Goal: Transaction & Acquisition: Purchase product/service

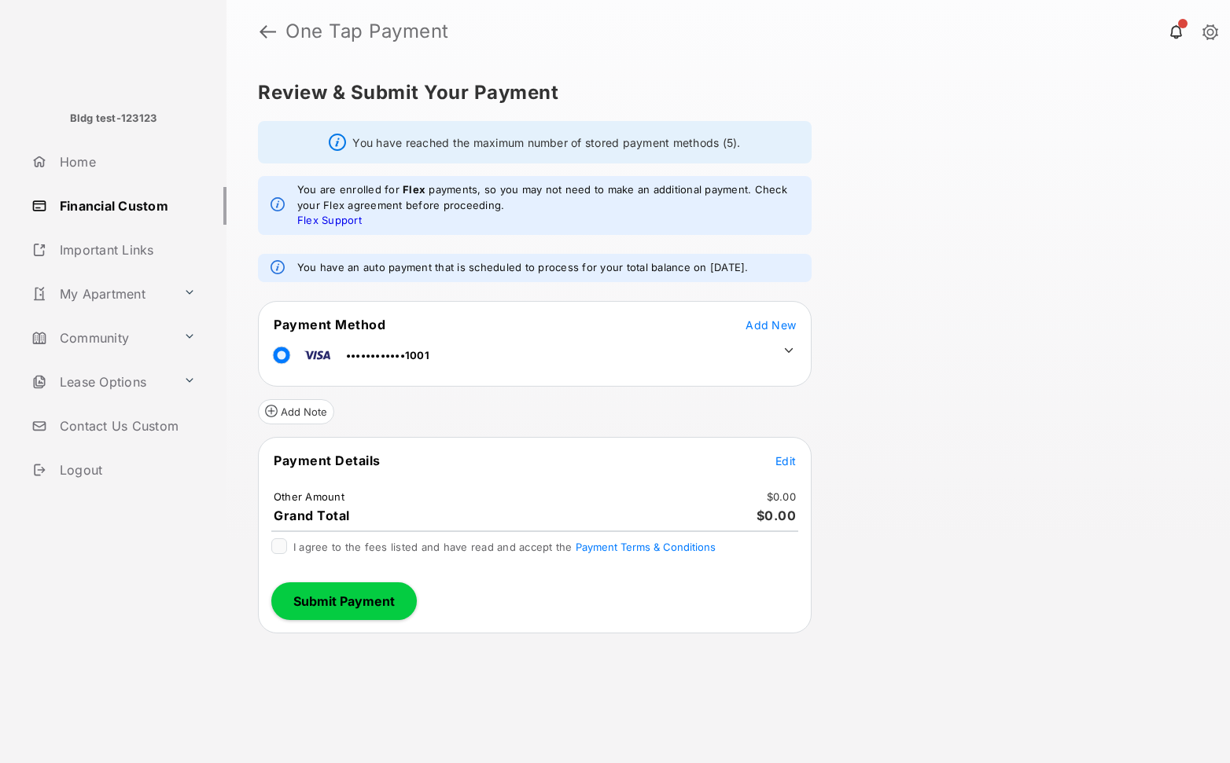
click at [787, 351] on icon at bounding box center [789, 350] width 9 height 5
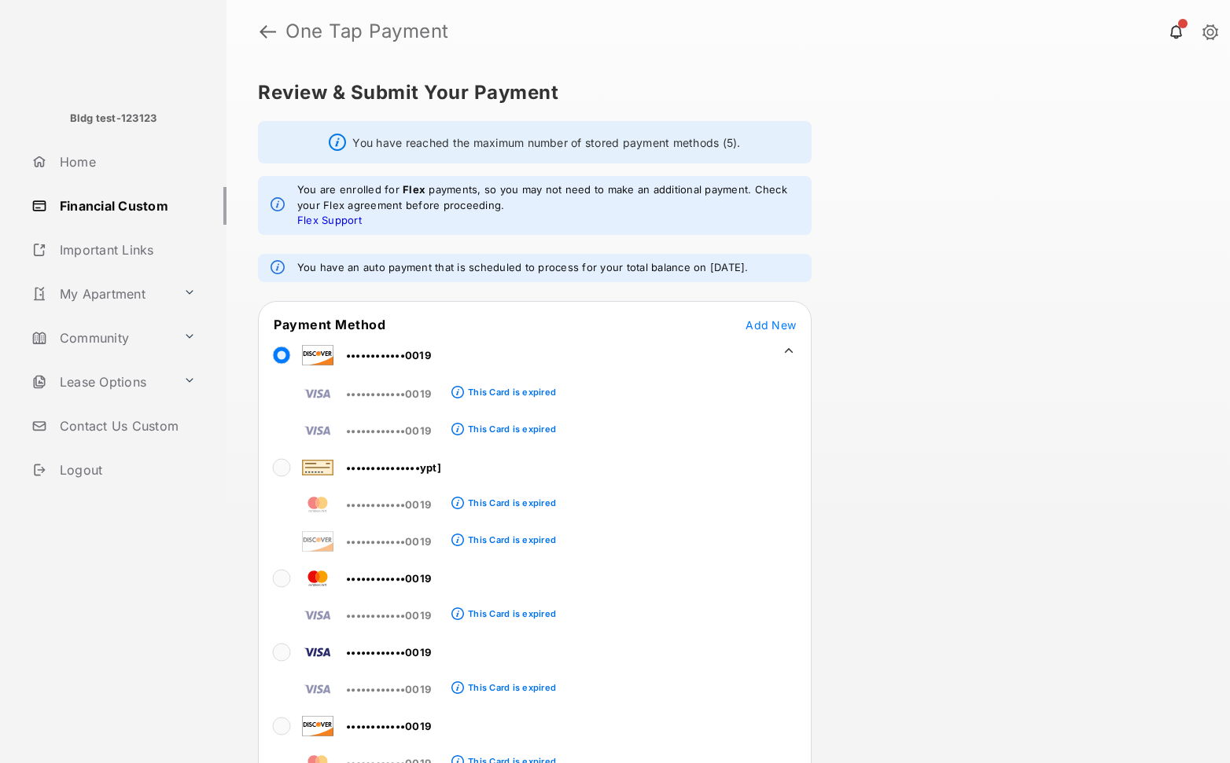
click at [997, 392] on div "Review & Submit Your Payment You have reached the maximum number of stored paym…" at bounding box center [727, 413] width 1003 height 701
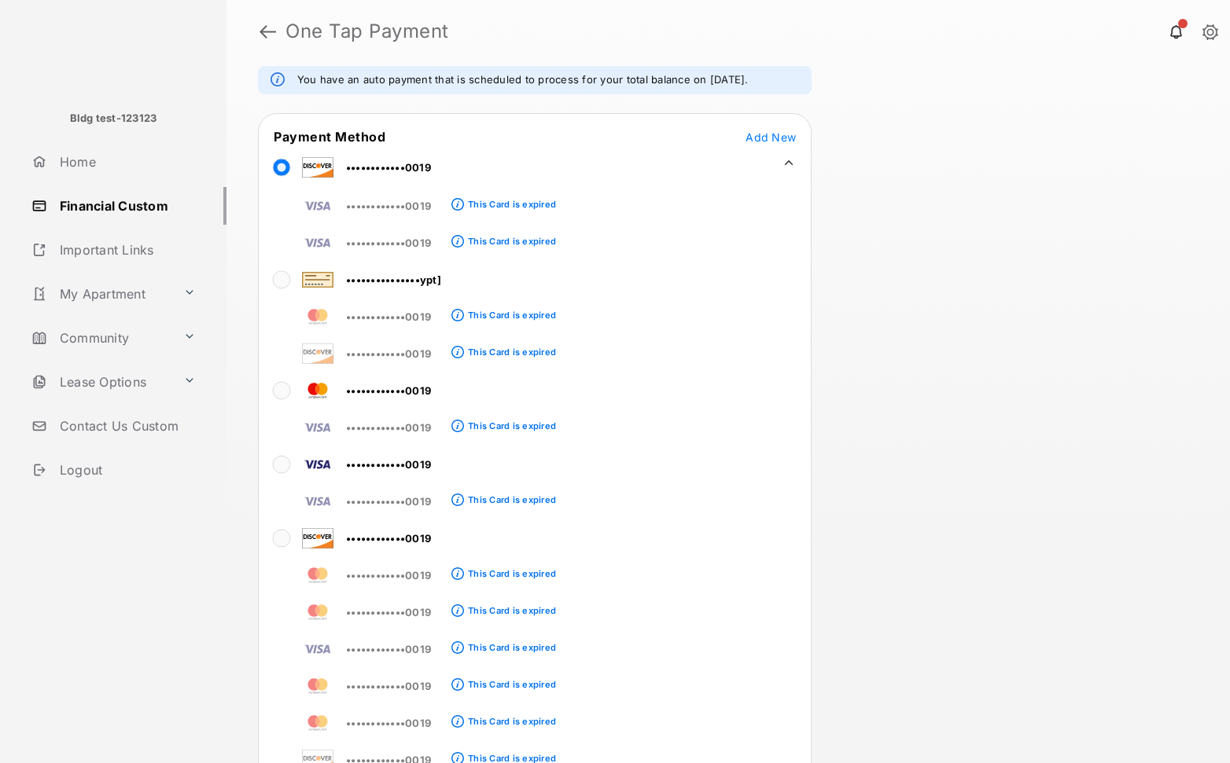
scroll to position [156, 0]
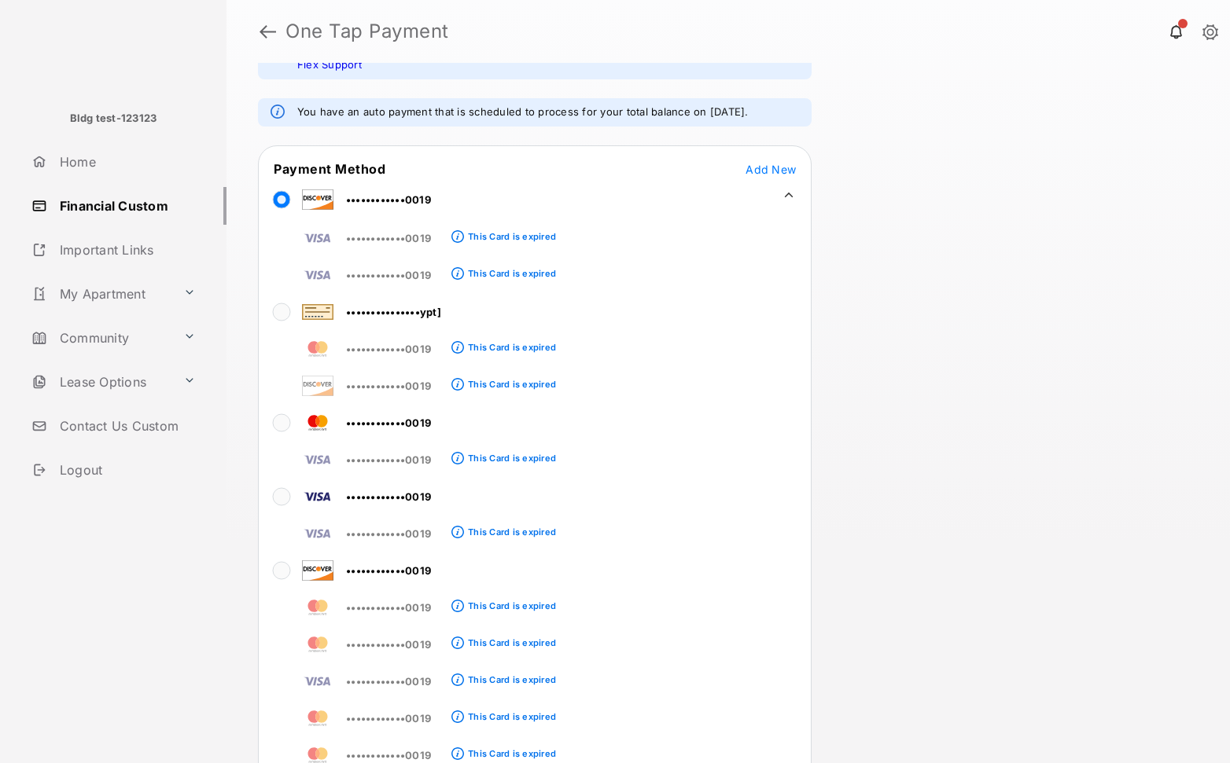
click at [793, 195] on icon at bounding box center [788, 195] width 14 height 14
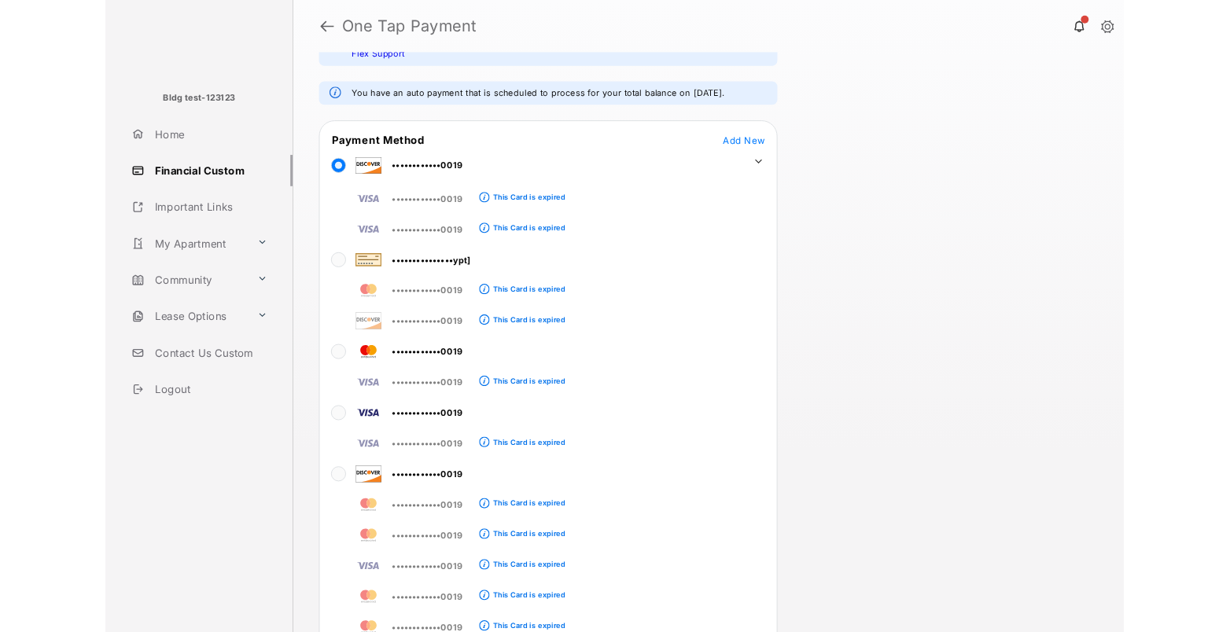
scroll to position [0, 0]
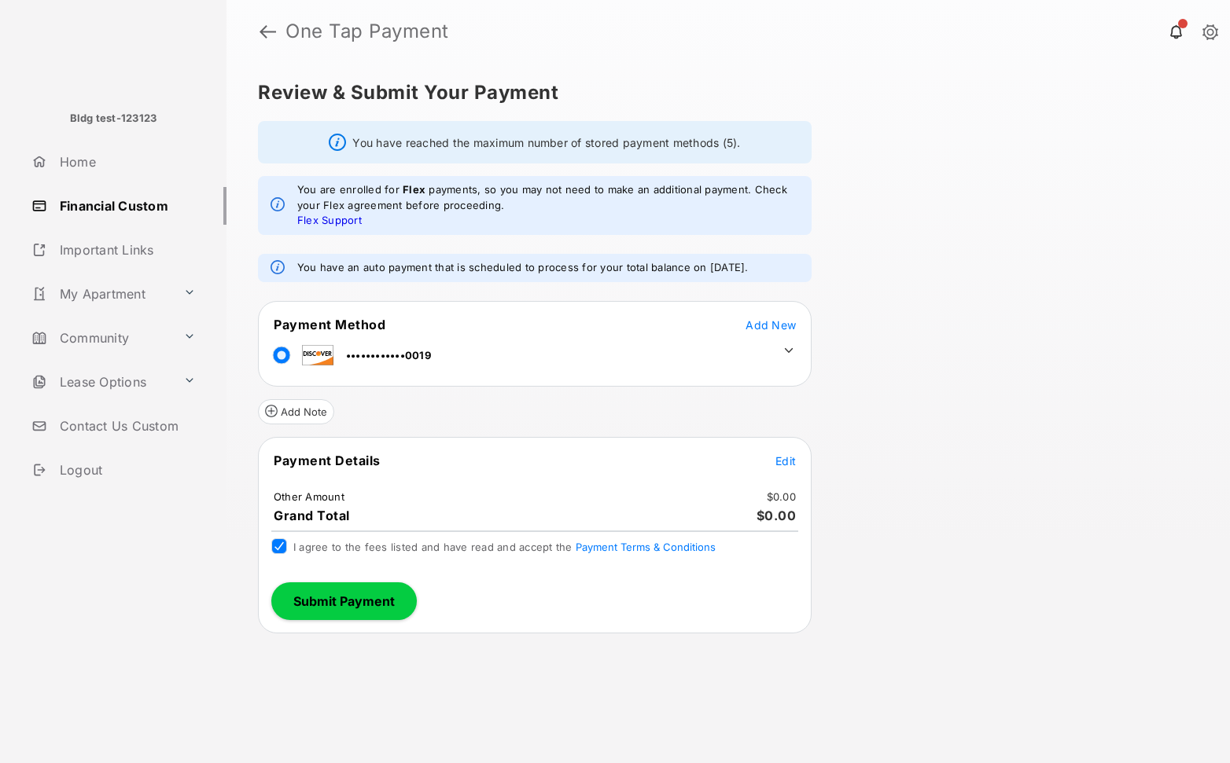
click at [783, 462] on span "Edit" at bounding box center [785, 460] width 20 height 13
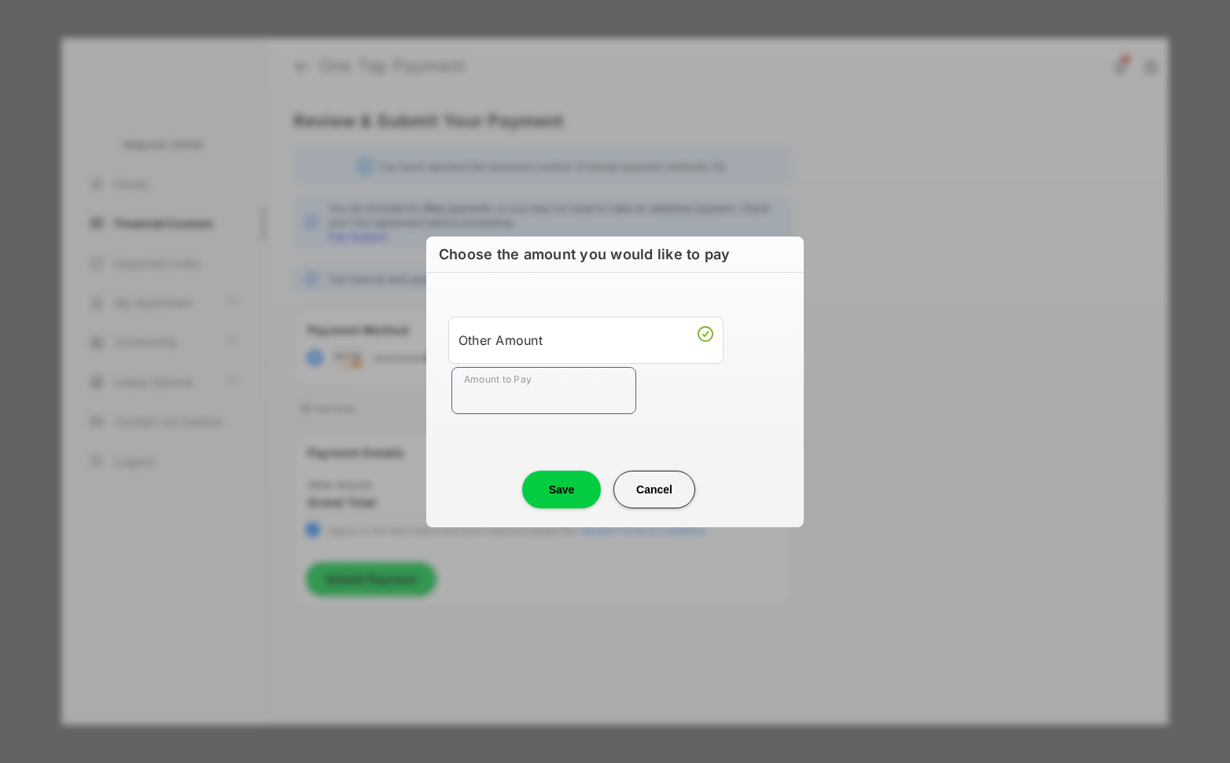
click at [521, 402] on input "Amount to Pay" at bounding box center [543, 390] width 185 height 47
type input "**"
click at [570, 499] on button "Save" at bounding box center [561, 490] width 79 height 38
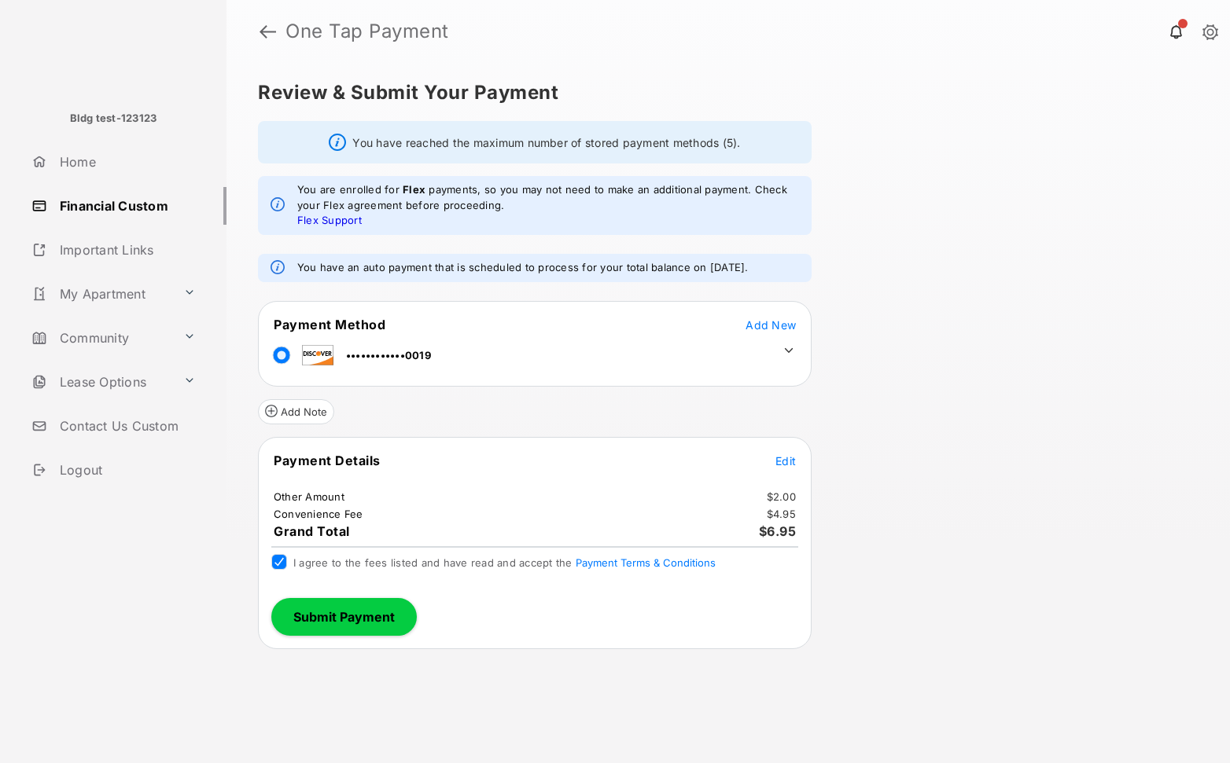
click at [361, 613] on button "Submit Payment" at bounding box center [343, 617] width 145 height 38
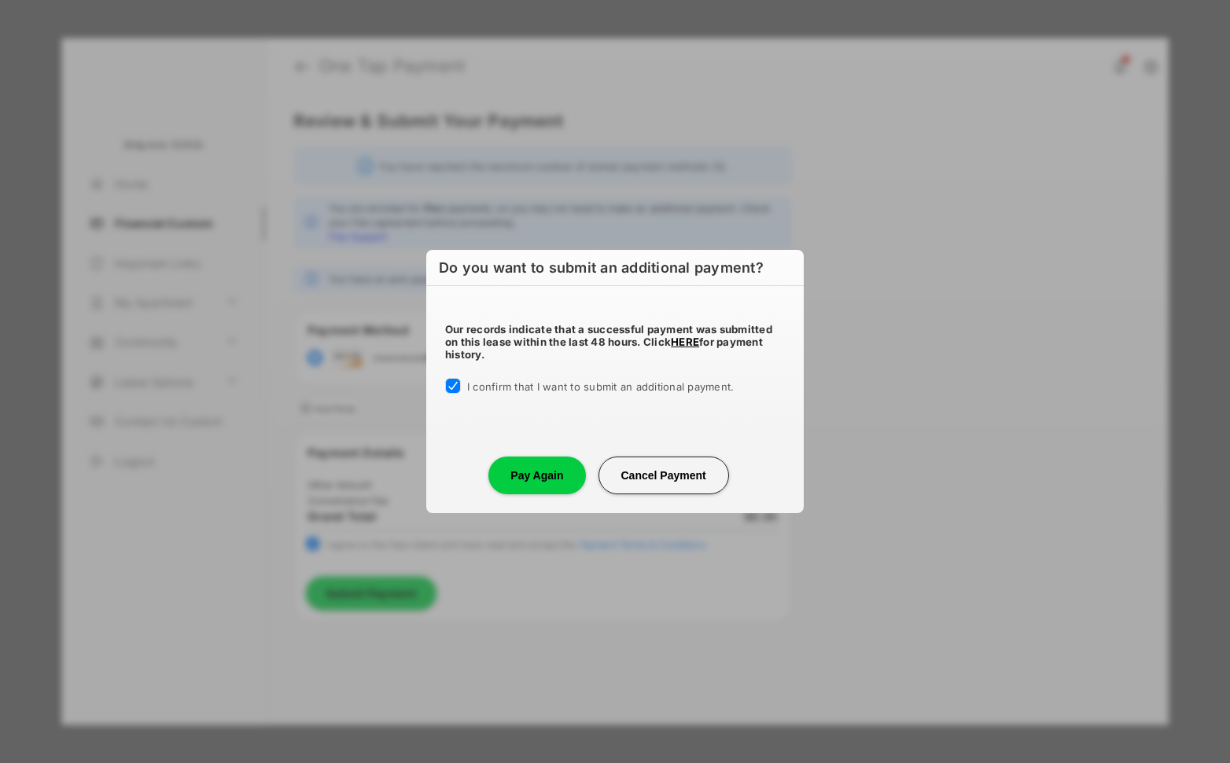
click at [552, 474] on button "Pay Again" at bounding box center [536, 476] width 97 height 38
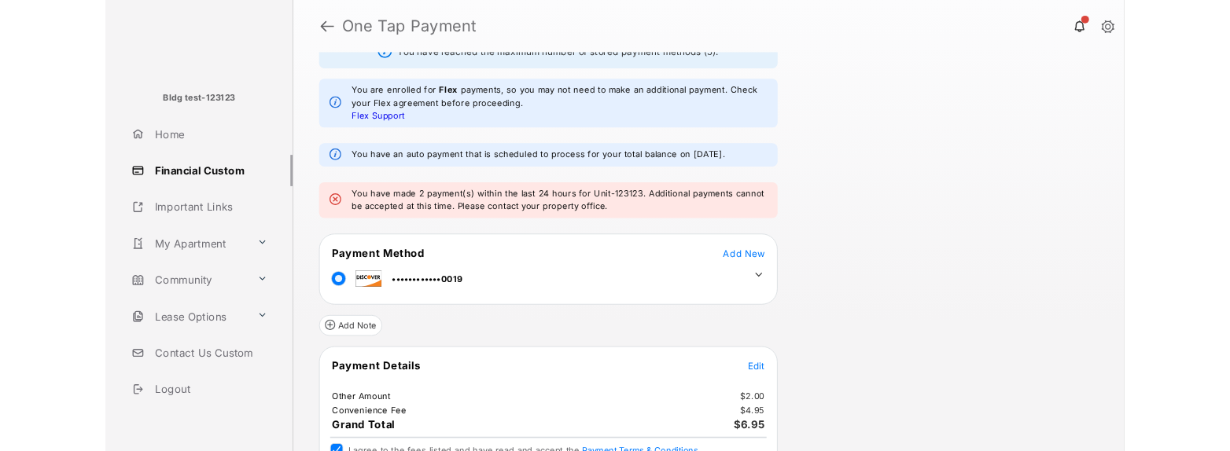
scroll to position [168, 0]
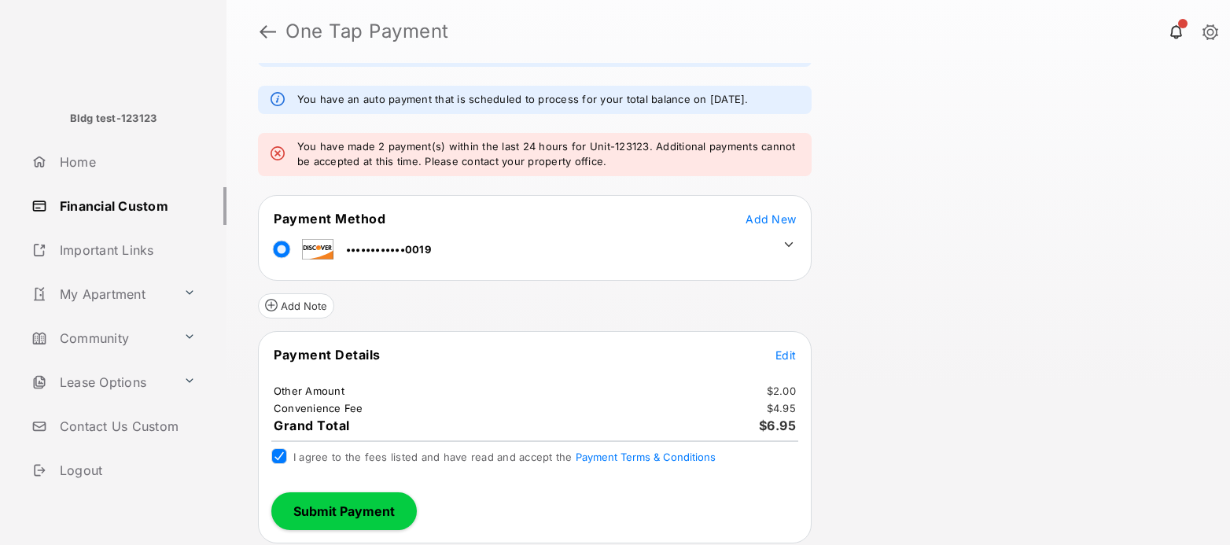
click at [323, 524] on button "Submit Payment" at bounding box center [343, 511] width 145 height 38
click at [1066, 463] on div "Review & Submit Your Payment You have reached the maximum number of stored paym…" at bounding box center [727, 304] width 1003 height 482
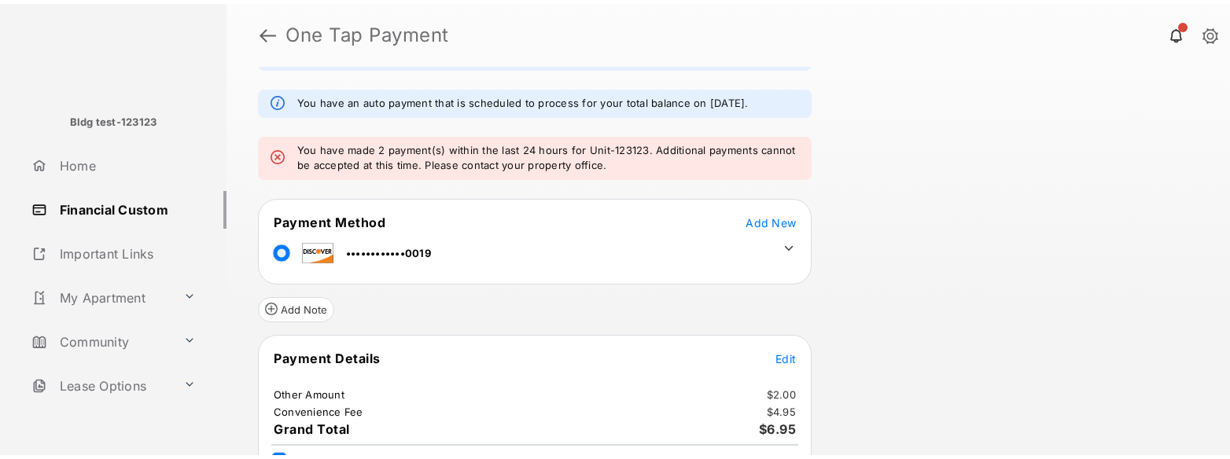
scroll to position [262, 0]
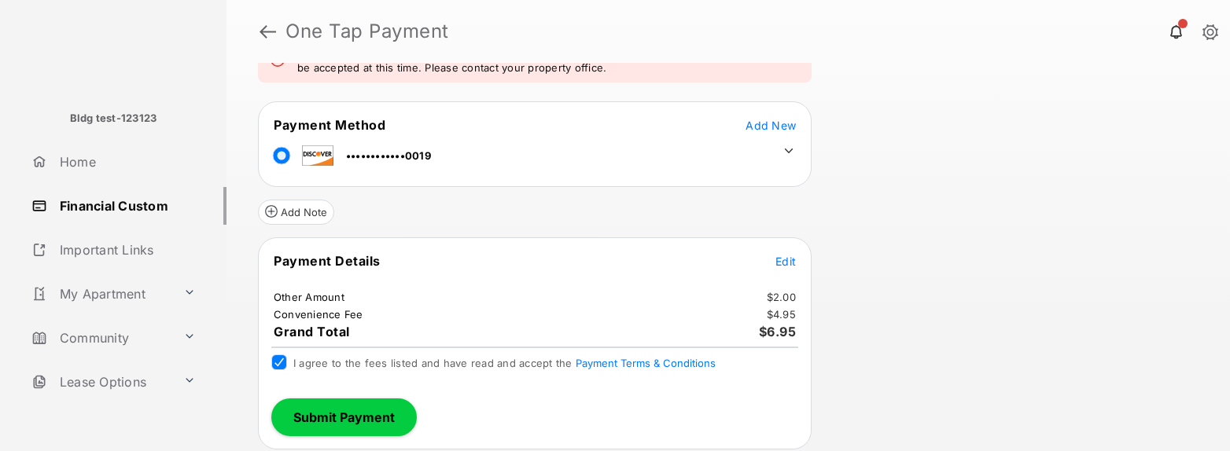
click at [987, 208] on div "Review & Submit Your Payment You have reached the maximum number of stored paym…" at bounding box center [727, 257] width 1003 height 388
click at [919, 221] on div "Review & Submit Your Payment You have reached the maximum number of stored paym…" at bounding box center [727, 257] width 1003 height 388
click at [880, 246] on div "Review & Submit Your Payment You have reached the maximum number of stored paym…" at bounding box center [727, 257] width 1003 height 388
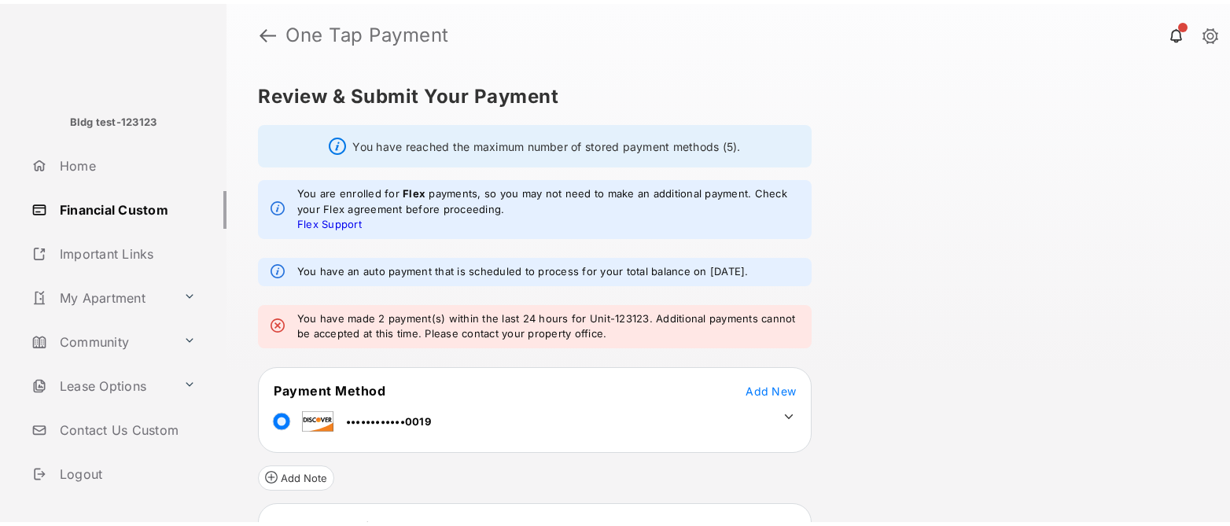
scroll to position [195, 0]
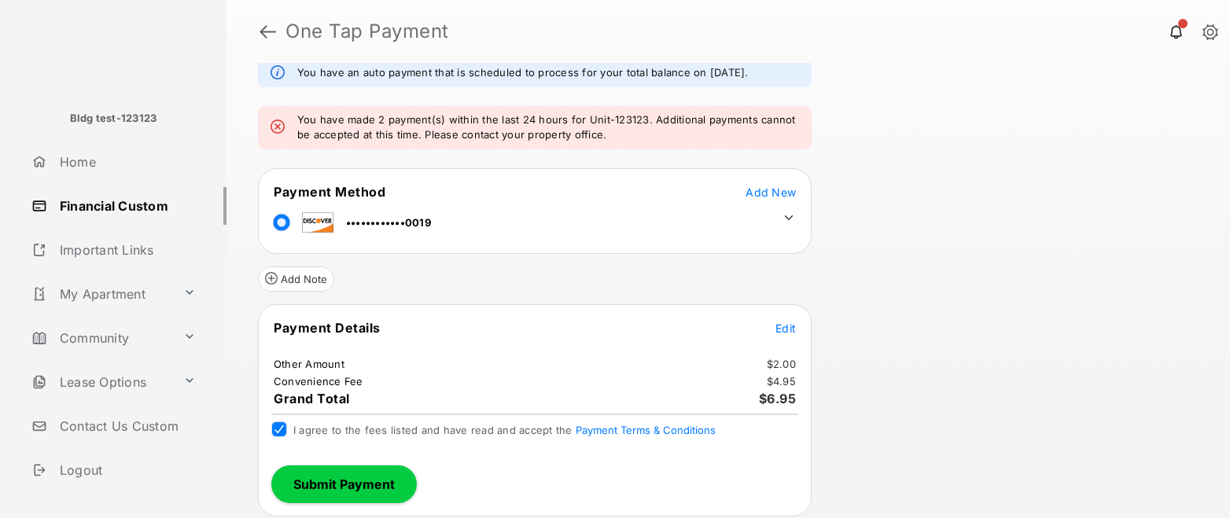
click at [805, 275] on div "Add Note" at bounding box center [534, 273] width 553 height 38
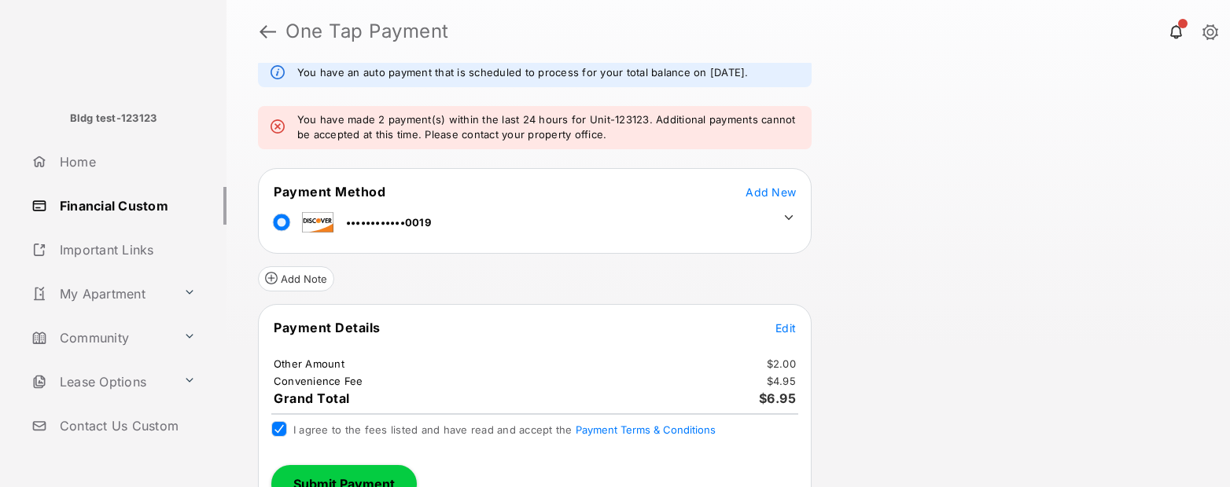
scroll to position [226, 0]
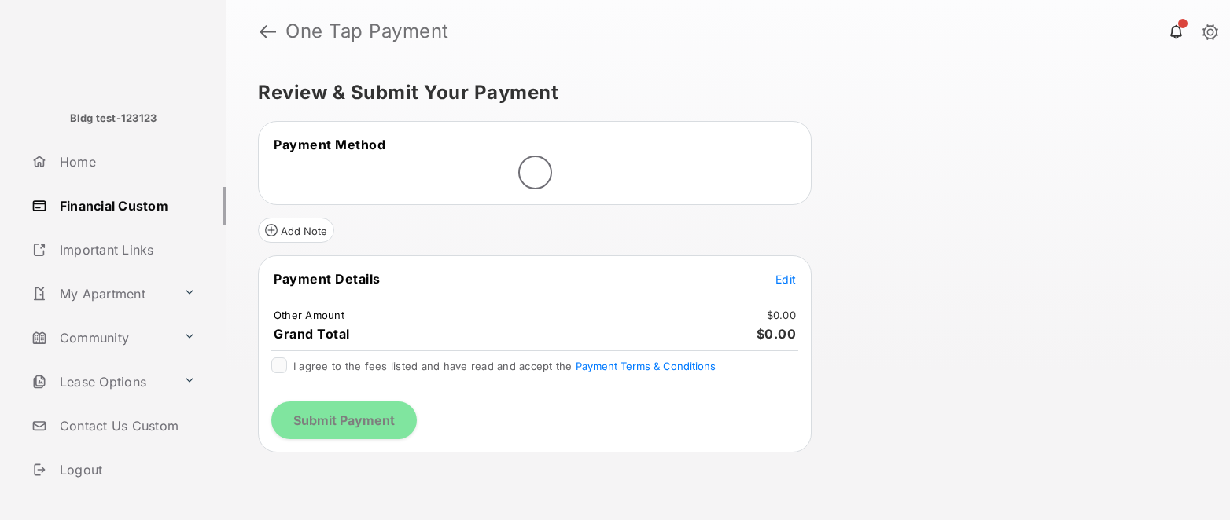
click at [795, 279] on span "Edit" at bounding box center [785, 279] width 20 height 13
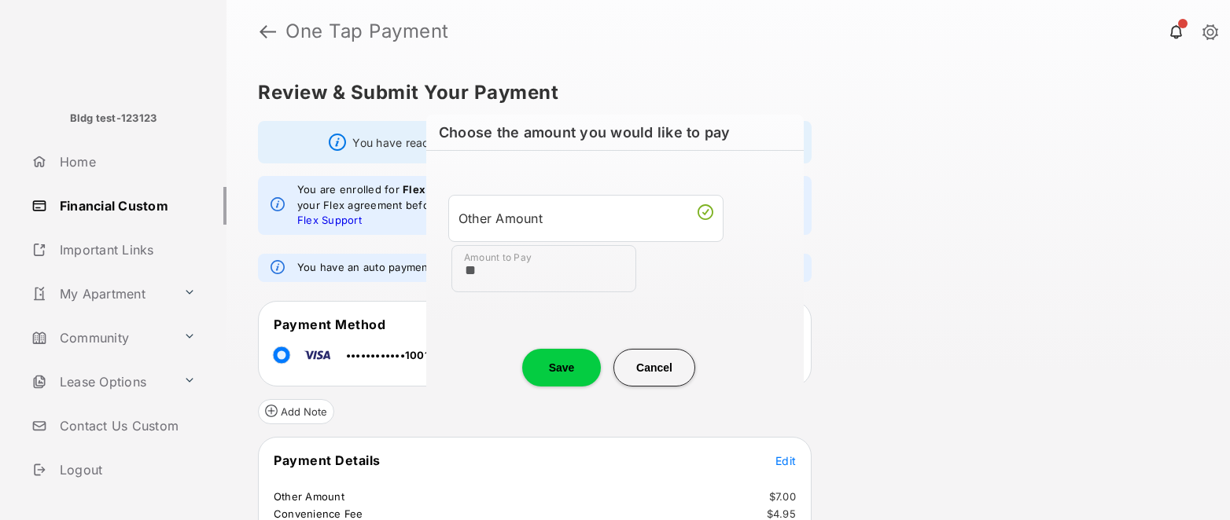
type input "**"
click at [563, 362] on button "Save" at bounding box center [561, 368] width 79 height 38
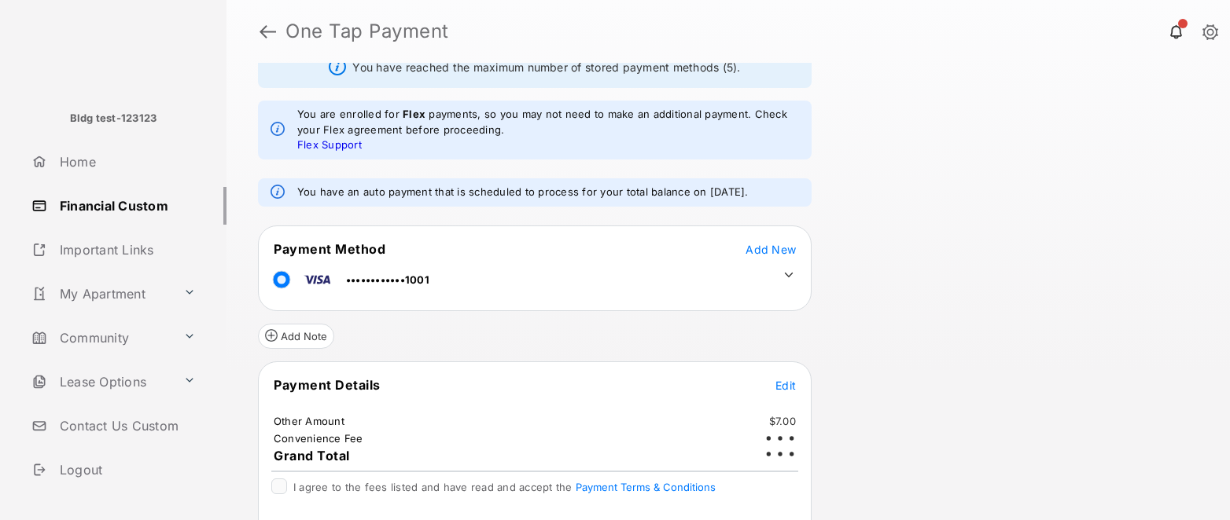
scroll to position [131, 0]
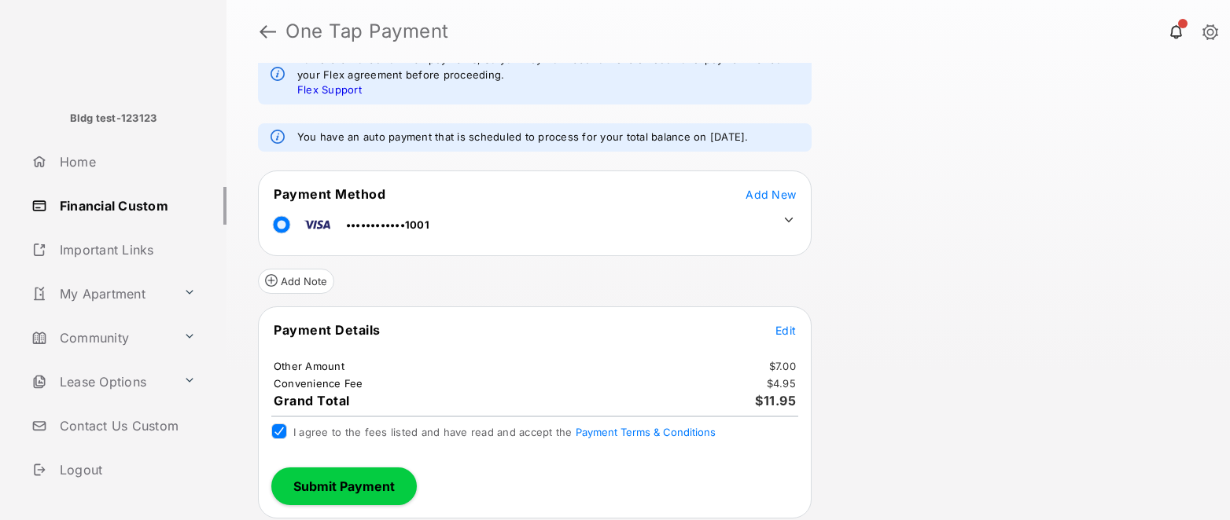
click at [789, 222] on icon at bounding box center [788, 220] width 14 height 14
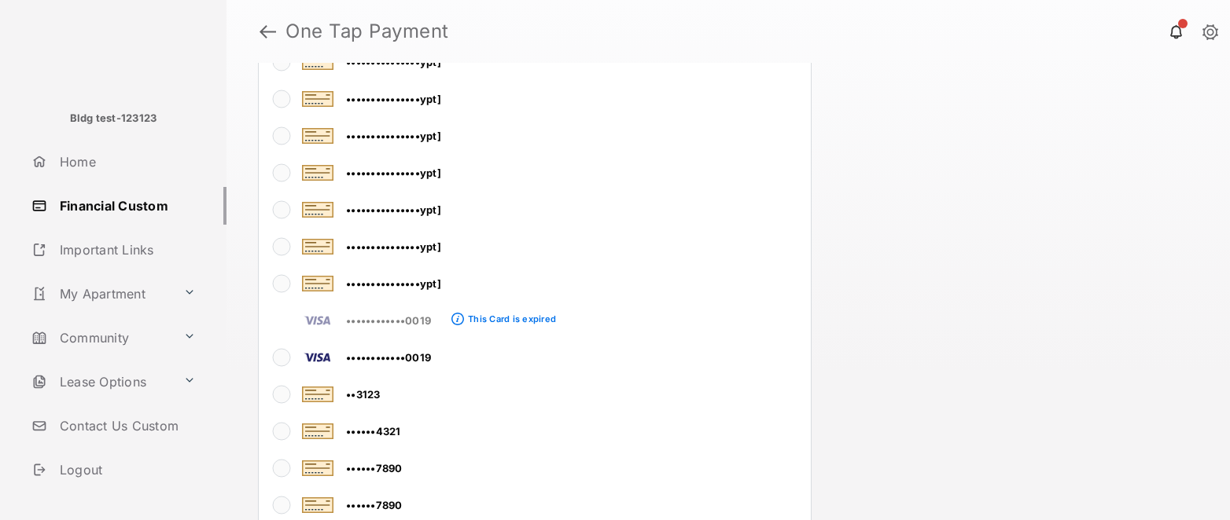
scroll to position [1951, 0]
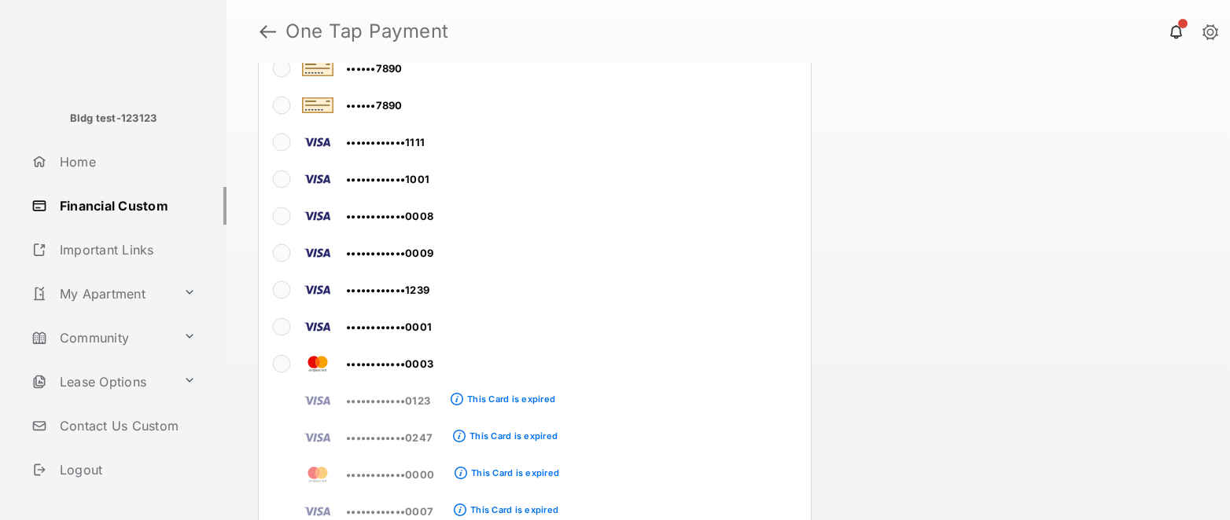
click at [925, 395] on div "Review & Submit Your Payment You have reached the maximum number of stored paym…" at bounding box center [727, 292] width 1003 height 458
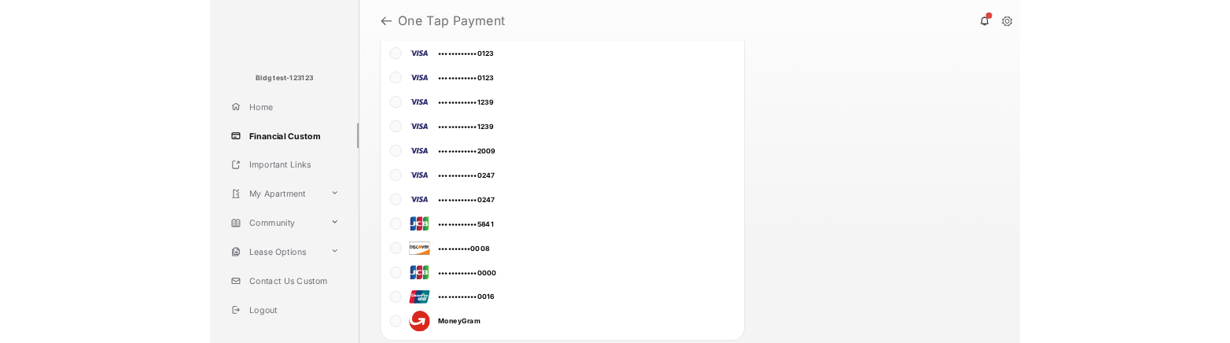
scroll to position [4343, 0]
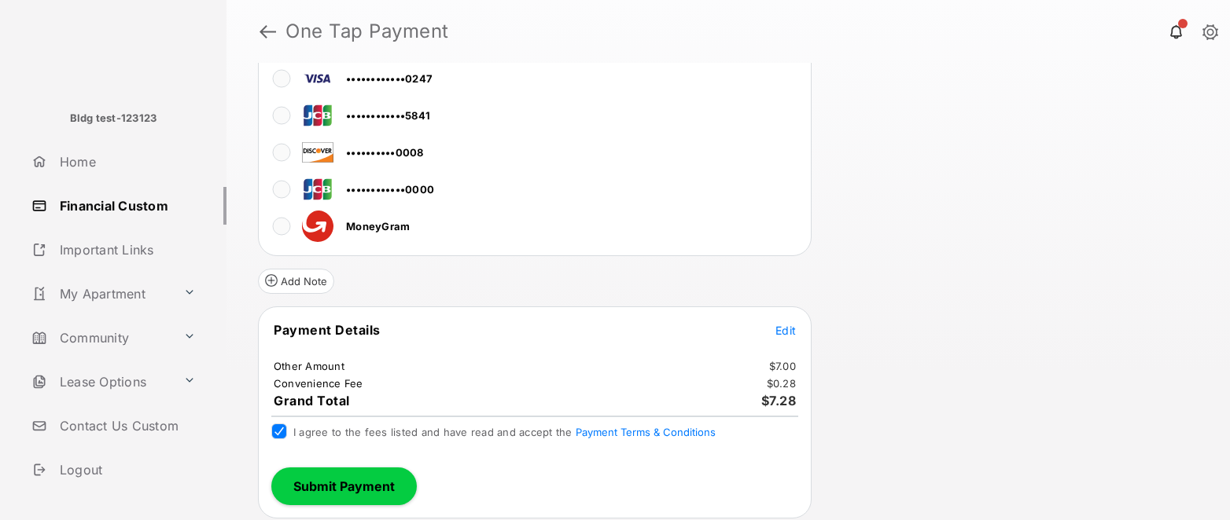
click at [347, 487] on button "Submit Payment" at bounding box center [343, 487] width 145 height 38
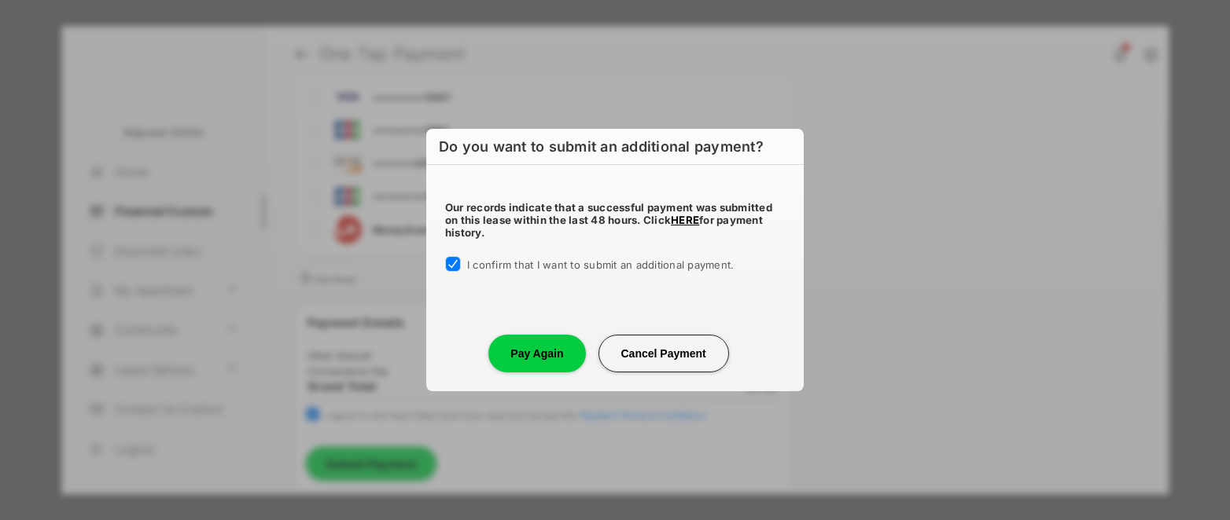
click at [568, 355] on button "Pay Again" at bounding box center [536, 354] width 97 height 38
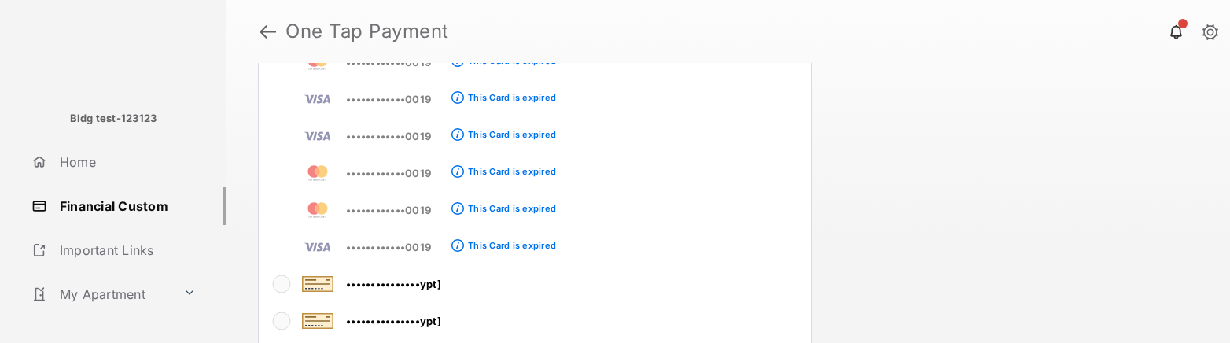
scroll to position [2099, 0]
